Goal: Task Accomplishment & Management: Manage account settings

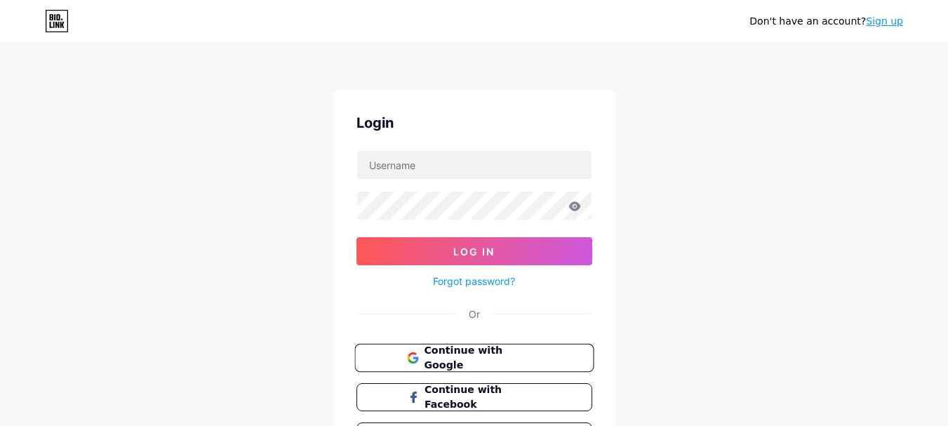
click at [447, 350] on span "Continue with Google" at bounding box center [482, 358] width 117 height 30
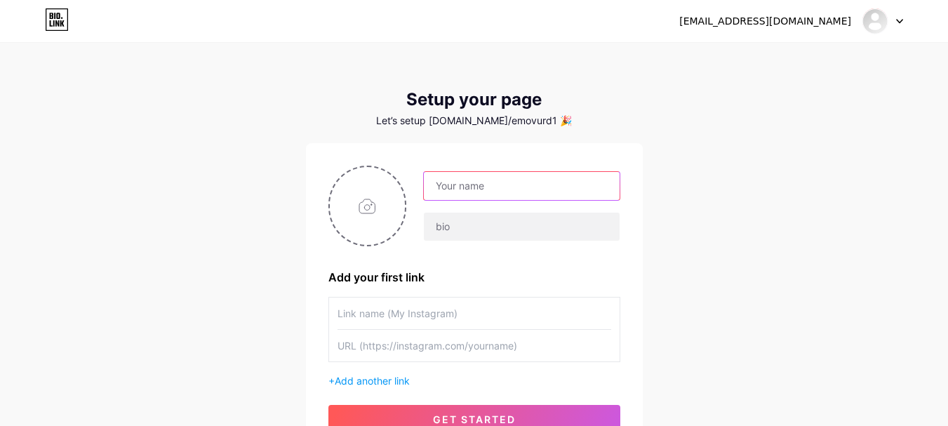
click at [508, 192] on input "text" at bounding box center [521, 186] width 195 height 28
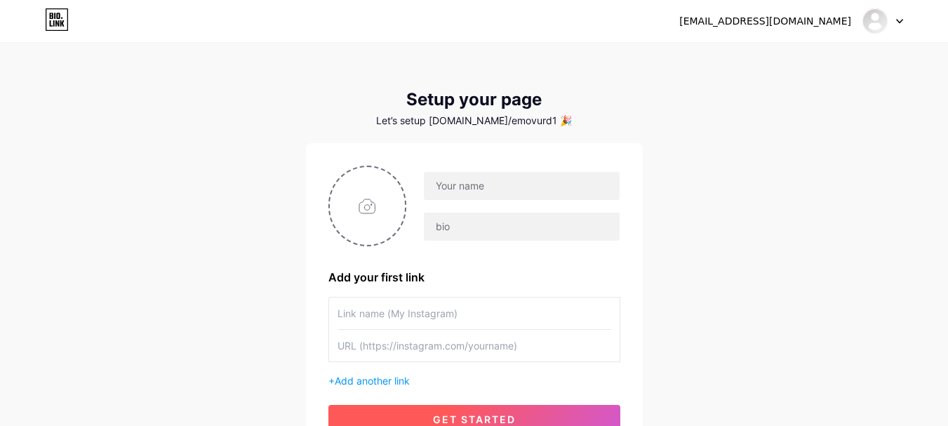
click at [350, 425] on button "get started" at bounding box center [475, 419] width 292 height 28
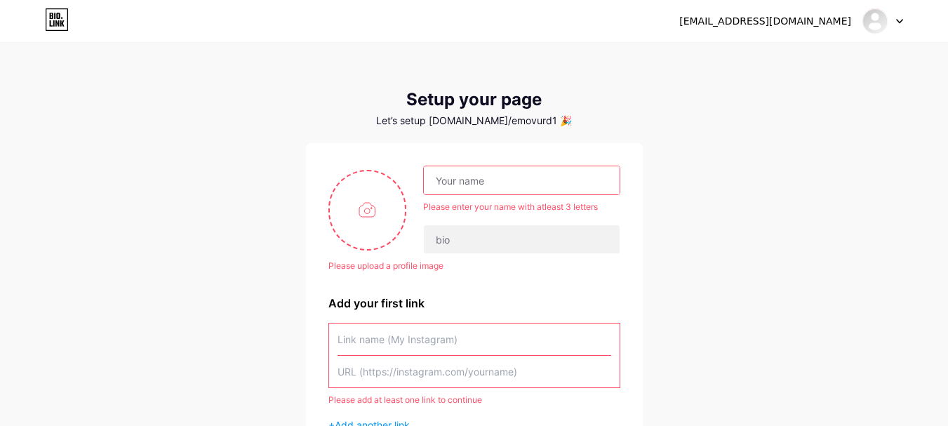
drag, startPoint x: 497, startPoint y: 185, endPoint x: 489, endPoint y: 191, distance: 9.5
click at [497, 185] on input "text" at bounding box center [521, 180] width 195 height 28
paste input "Emovur WhatsApp Business API"
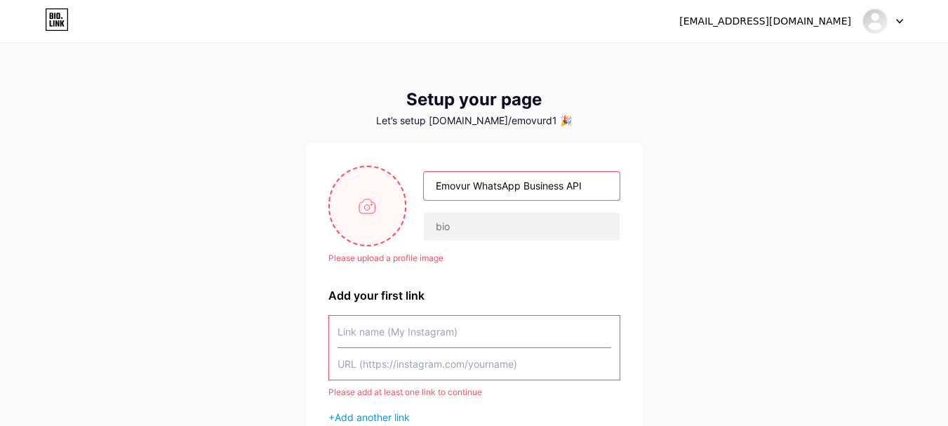
type input "Emovur WhatsApp Business API"
click at [362, 208] on input "file" at bounding box center [368, 206] width 76 height 78
type input "C:\fakepath\hR4uNICsMtOCi4tDGJkt_04_c9b331127893e43dec01cbe182aaa251_avatar.png"
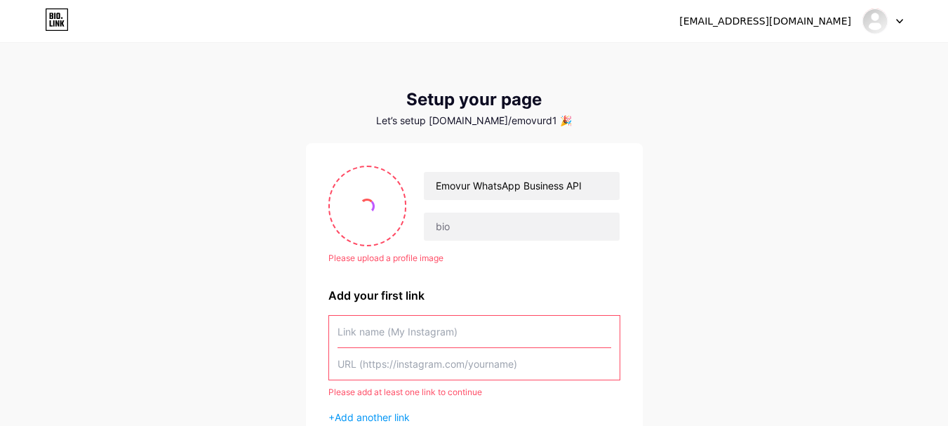
scroll to position [117, 0]
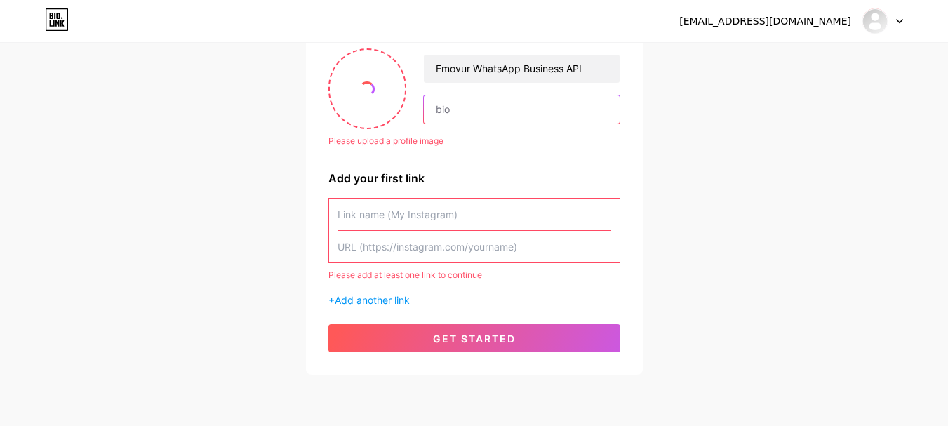
drag, startPoint x: 670, startPoint y: 126, endPoint x: 526, endPoint y: 123, distance: 144.7
click at [526, 123] on input "text" at bounding box center [521, 109] width 195 height 28
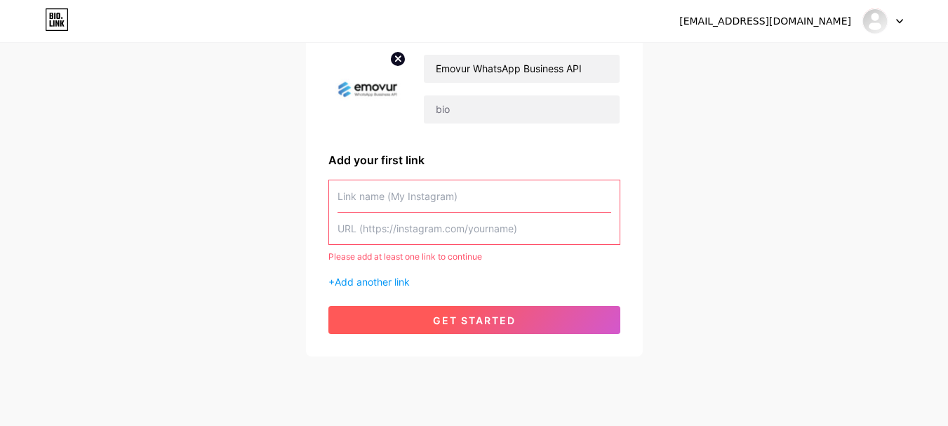
click at [388, 311] on button "get started" at bounding box center [475, 320] width 292 height 28
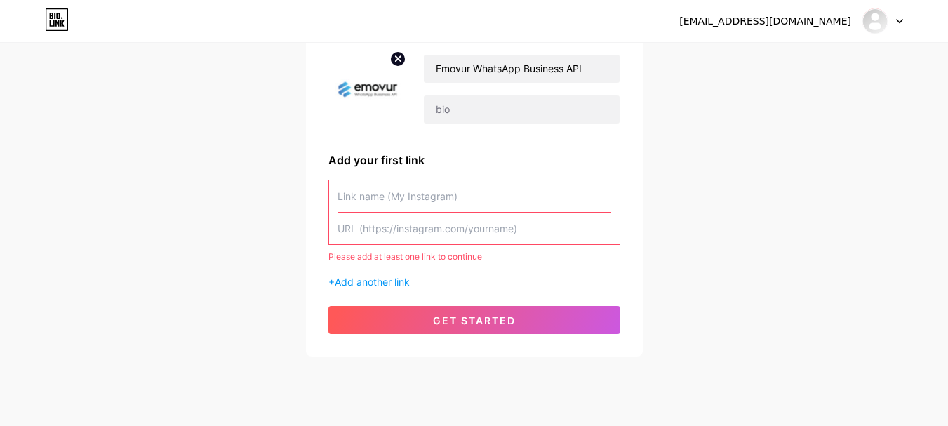
click at [418, 208] on input "text" at bounding box center [475, 196] width 274 height 32
click at [369, 131] on div "Emovur WhatsApp Business API Add your first link Please add at least one link t…" at bounding box center [475, 191] width 292 height 286
drag, startPoint x: 406, startPoint y: 207, endPoint x: 280, endPoint y: 246, distance: 131.7
click at [263, 213] on div "emovur4@gmail.com Dashboard Logout Setup your page Let’s setup bio.link/emovurd…" at bounding box center [474, 142] width 948 height 519
click at [371, 217] on input "text" at bounding box center [475, 229] width 274 height 32
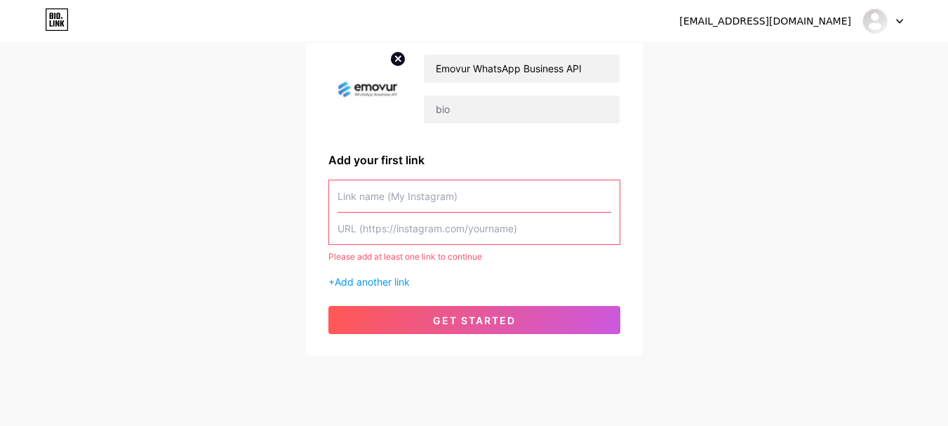
click at [413, 232] on input "text" at bounding box center [475, 229] width 274 height 32
click at [470, 237] on input "text" at bounding box center [475, 229] width 274 height 32
paste input "https://emovur.com/whatsapp-business-api"
type input "https://emovur.com/whatsapp-business-api"
click at [443, 201] on input "text" at bounding box center [475, 196] width 274 height 32
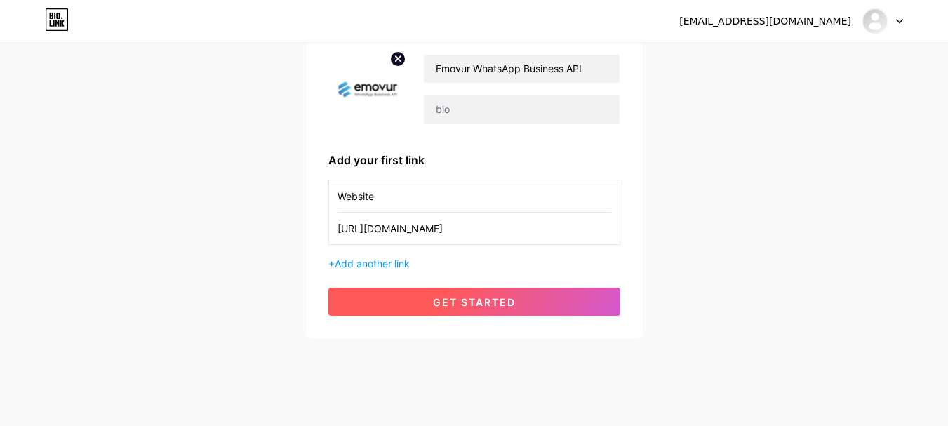
type input "Website"
click at [458, 298] on span "get started" at bounding box center [474, 302] width 83 height 12
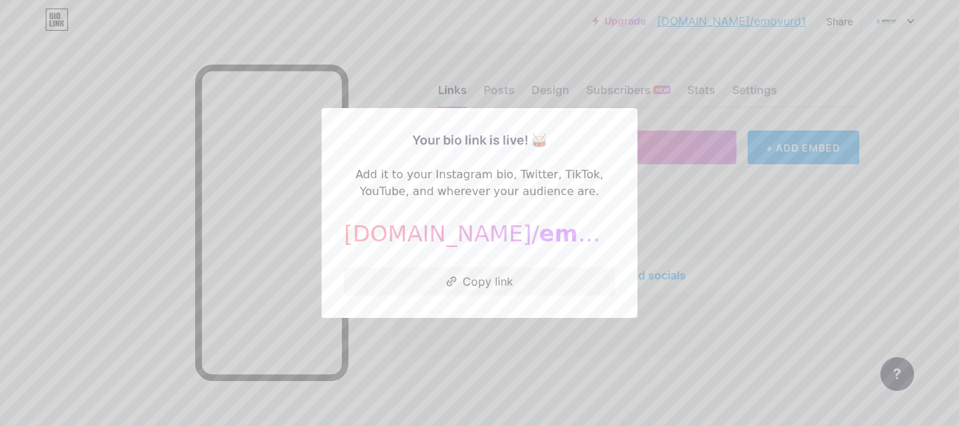
click at [514, 322] on div at bounding box center [479, 213] width 959 height 426
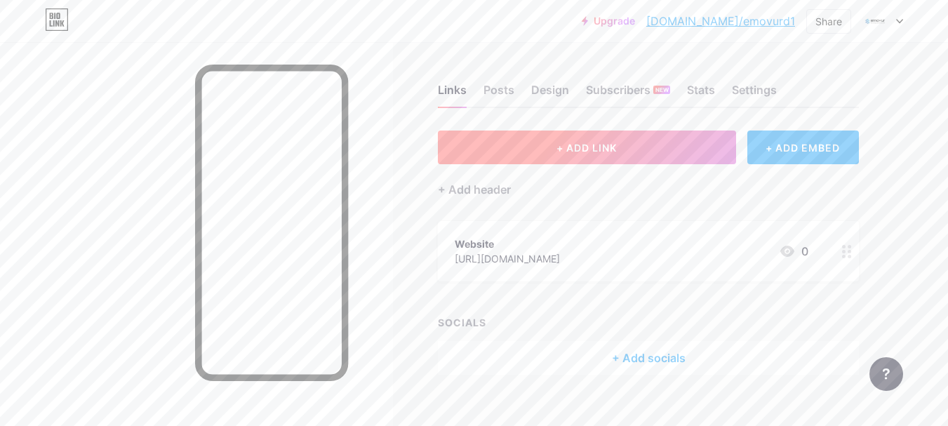
click at [495, 135] on button "+ ADD LINK" at bounding box center [587, 148] width 298 height 34
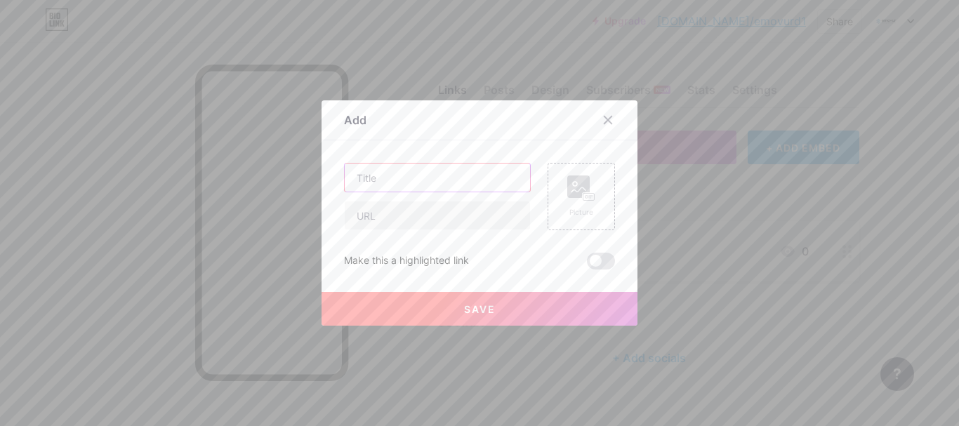
click at [456, 180] on input "text" at bounding box center [437, 178] width 185 height 28
paste input "https://emovur.hashnode.dev/boost-your-business-with-the-best-whatsapp-marketin…"
type input "https://emovur.hashnode.dev/boost-your-business-with-the-best-whatsapp-marketin…"
click at [423, 210] on input "text" at bounding box center [437, 215] width 185 height 28
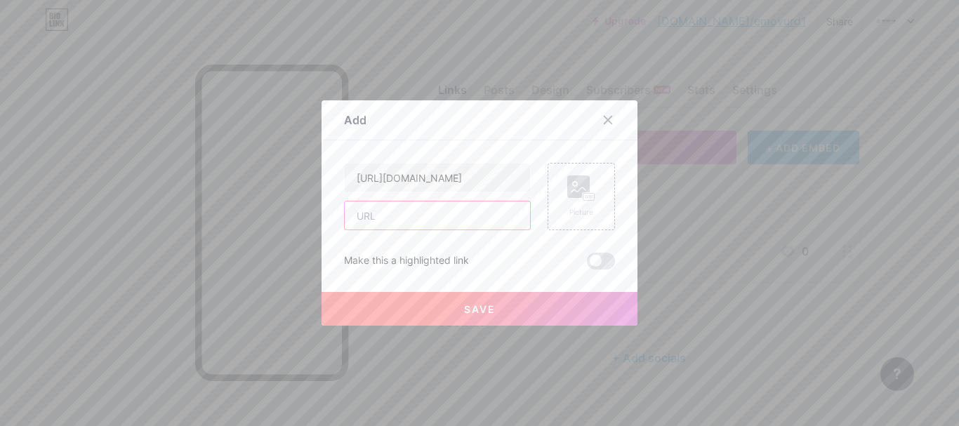
scroll to position [0, 0]
paste input "https://emovur.hashnode.dev/boost-your-business-with-the-best-whatsapp-marketin…"
type input "https://emovur.hashnode.dev/boost-your-business-with-the-best-whatsapp-marketin…"
click at [432, 181] on input "https://emovur.hashnode.dev/boost-your-business-with-the-best-whatsapp-marketin…" at bounding box center [437, 178] width 185 height 28
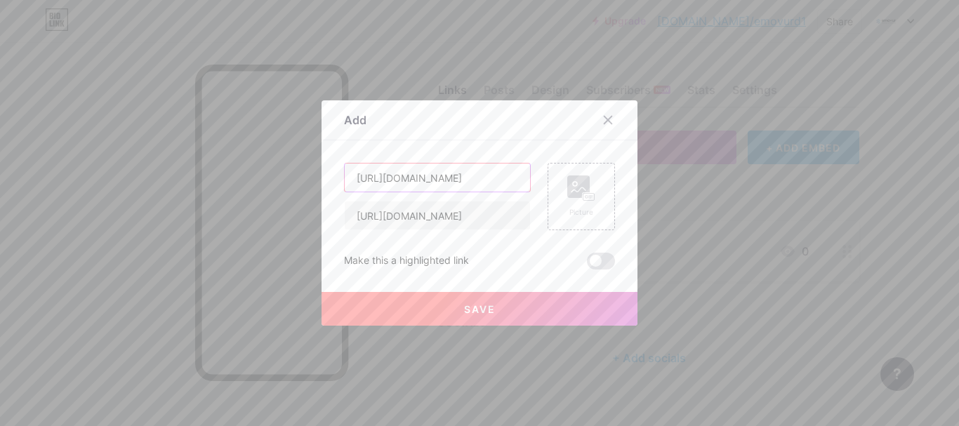
click at [432, 181] on input "https://emovur.hashnode.dev/boost-your-business-with-the-best-whatsapp-marketin…" at bounding box center [437, 178] width 185 height 28
paste input "Boost Your Business with the Best WhatsApp Marketing Agency in Bangalore"
type input "Boost Your Business with the Best WhatsApp Marketing Agency in Bangalore"
click at [499, 305] on button "Save" at bounding box center [480, 309] width 316 height 34
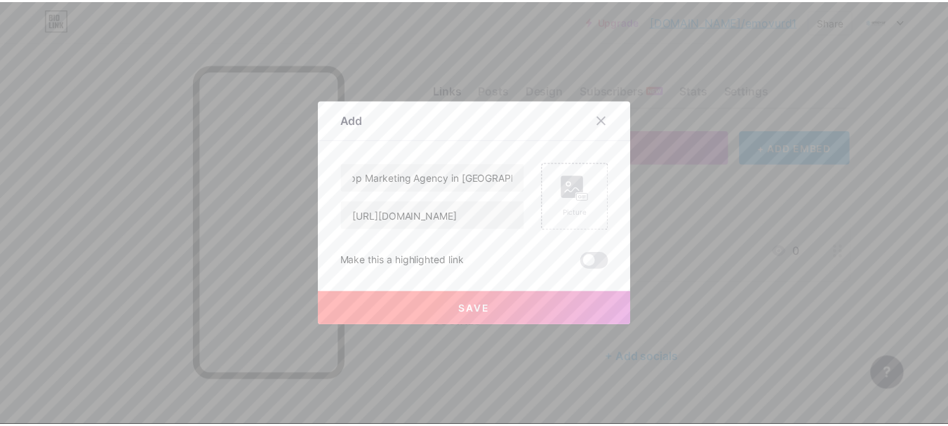
scroll to position [0, 0]
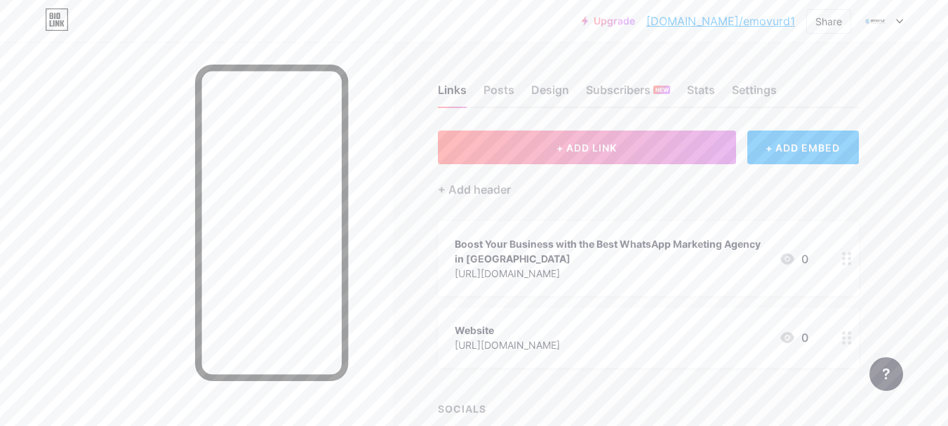
click at [710, 11] on div "Upgrade bio.link/emovur... bio.link/emovurd1" at bounding box center [688, 20] width 213 height 25
click at [707, 30] on div "Upgrade bio.link/emovur... bio.link/emovurd1" at bounding box center [688, 20] width 213 height 25
click at [705, 24] on link "bio.link/emovurd1" at bounding box center [721, 21] width 149 height 17
click at [866, 25] on img at bounding box center [875, 21] width 22 height 22
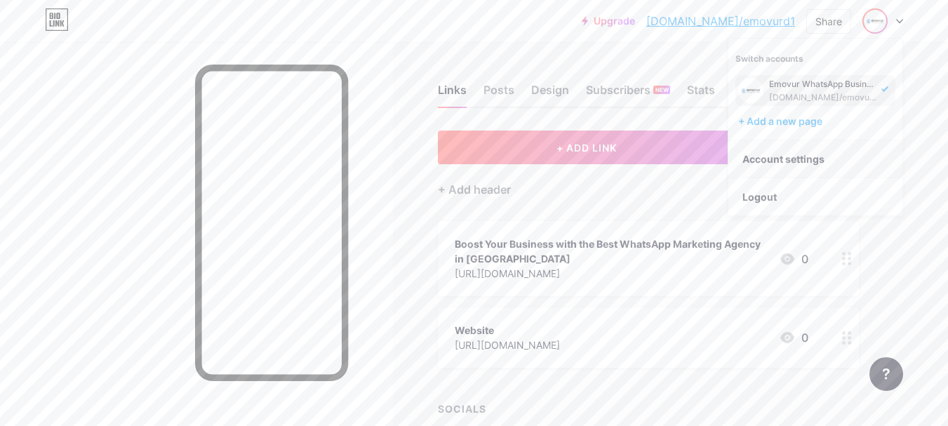
click at [787, 159] on link "Account settings" at bounding box center [816, 159] width 174 height 38
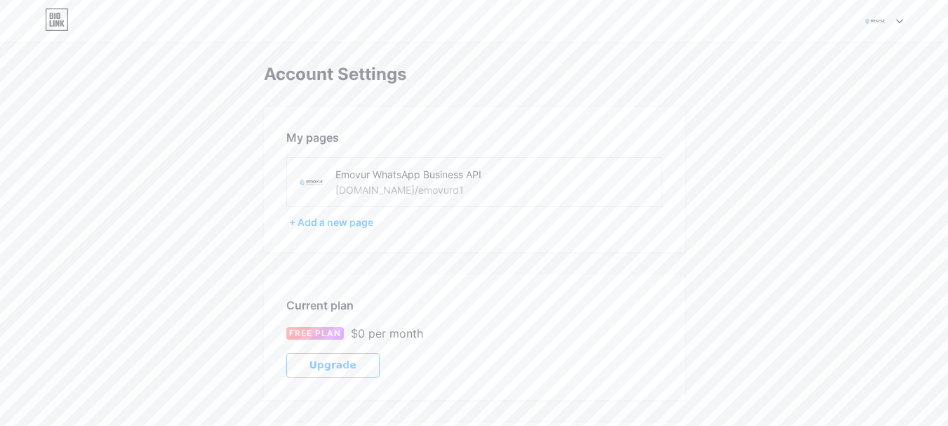
click at [392, 190] on div "bio.link/emovurd1" at bounding box center [400, 190] width 128 height 15
drag, startPoint x: 442, startPoint y: 206, endPoint x: 354, endPoint y: 224, distance: 89.6
click at [354, 224] on div "+ Add a new page" at bounding box center [475, 223] width 373 height 14
click at [885, 35] on div "Switch accounts Emovur WhatsApp Business API bio.link/emovurd1 + Add a new page…" at bounding box center [474, 21] width 948 height 42
click at [888, 27] on span at bounding box center [875, 21] width 27 height 27
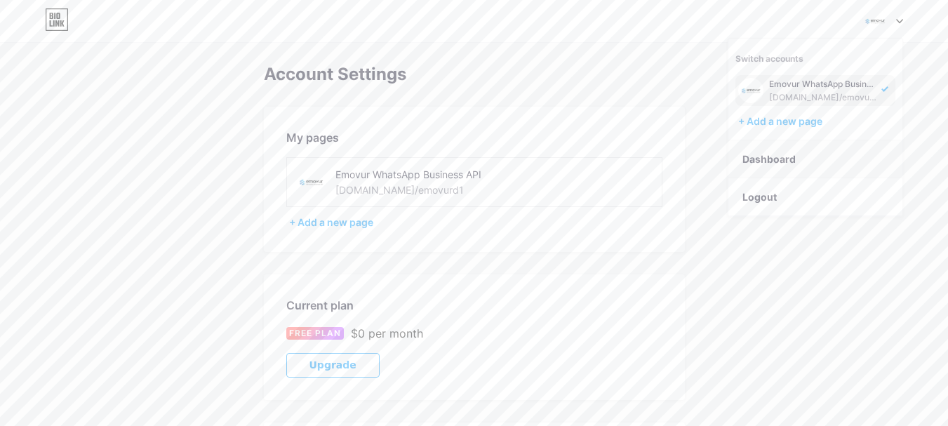
click at [806, 154] on link "Dashboard" at bounding box center [816, 159] width 174 height 38
